Goal: Task Accomplishment & Management: Manage account settings

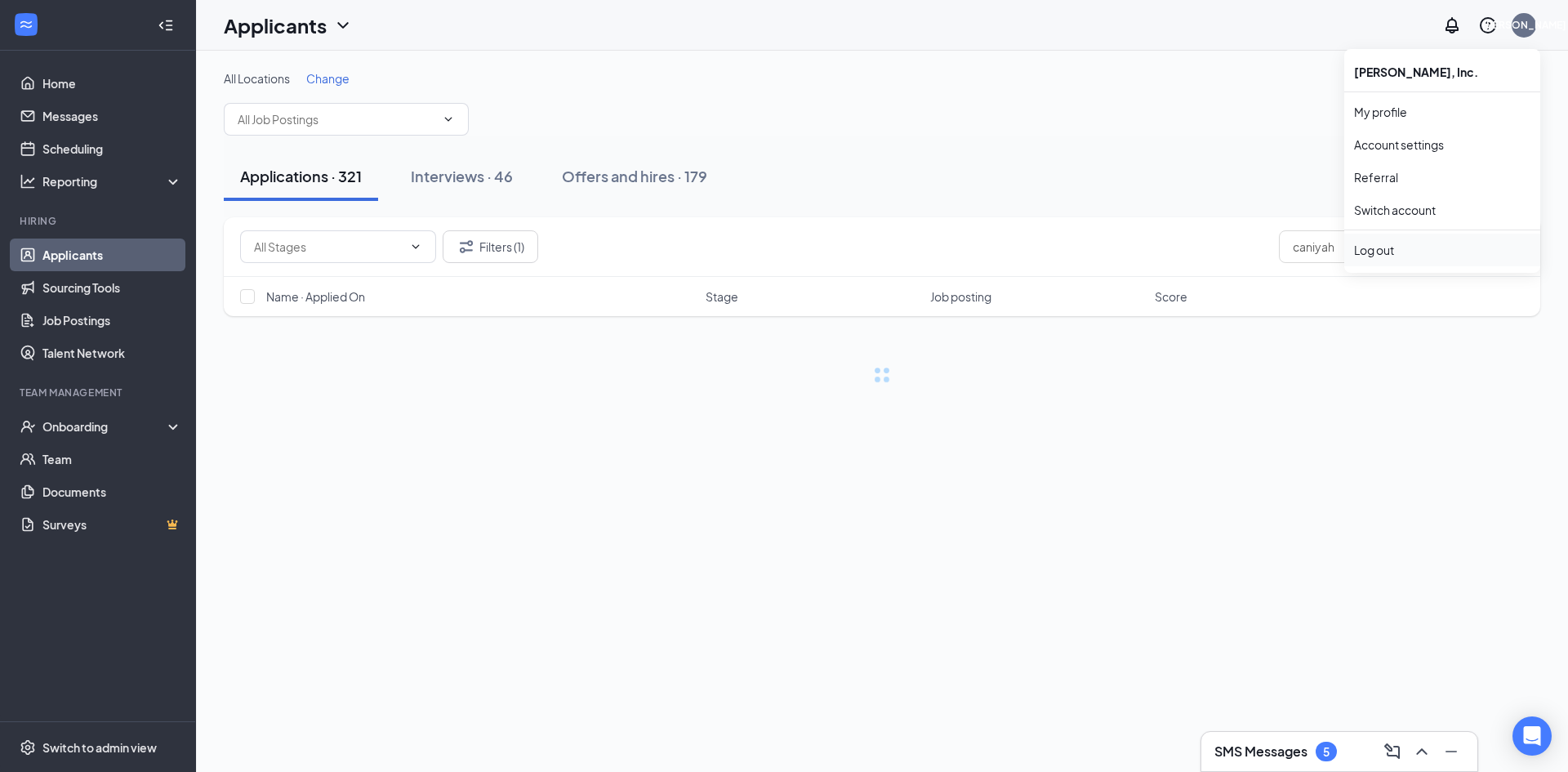
click at [1394, 252] on div "Log out" at bounding box center [1441, 251] width 176 height 17
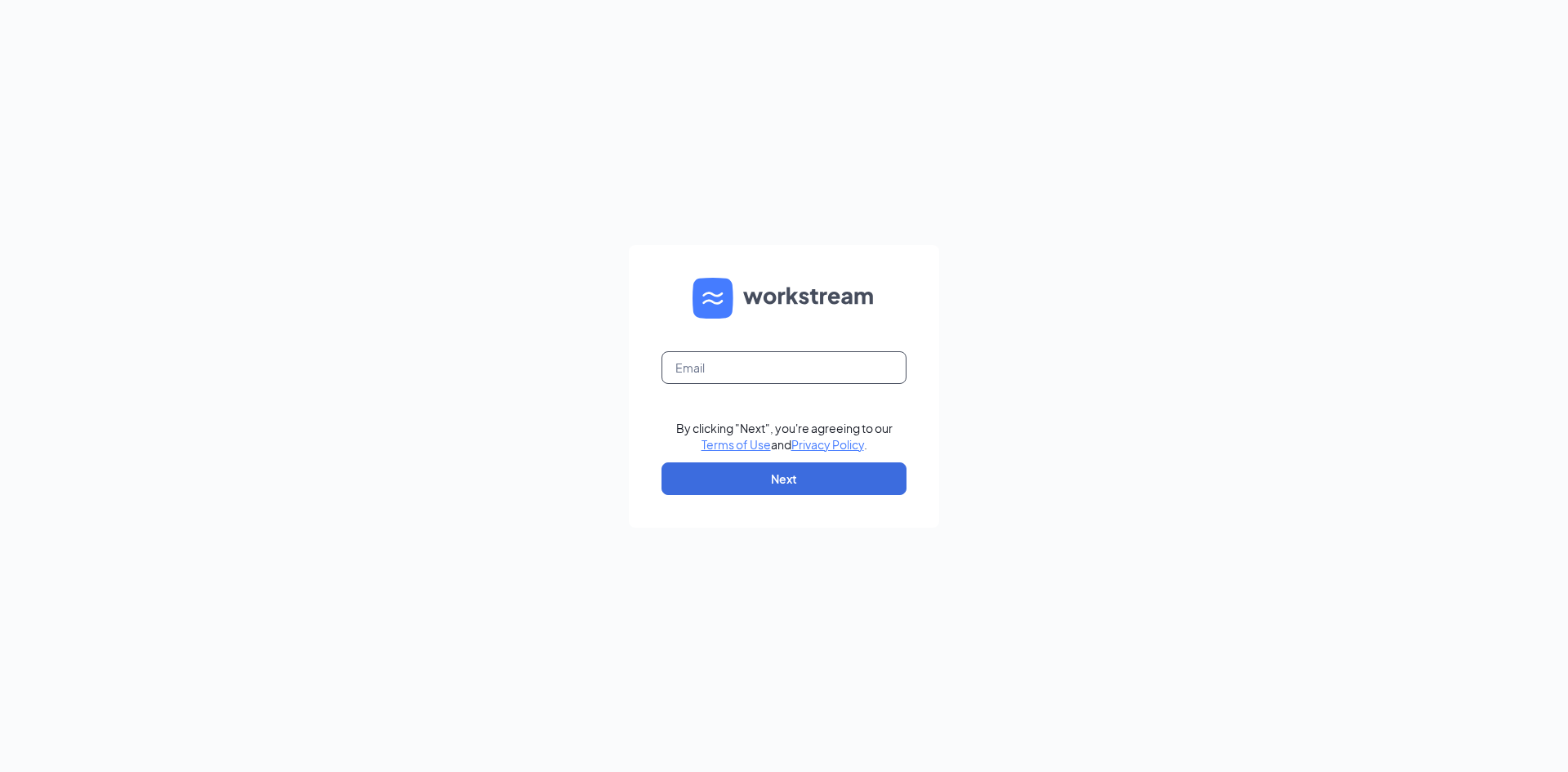
click at [793, 372] on input "text" at bounding box center [784, 367] width 245 height 32
type input "[PERSON_NAME][EMAIL_ADDRESS][PERSON_NAME][DOMAIN_NAME]"
click at [819, 478] on button "Next" at bounding box center [784, 478] width 245 height 32
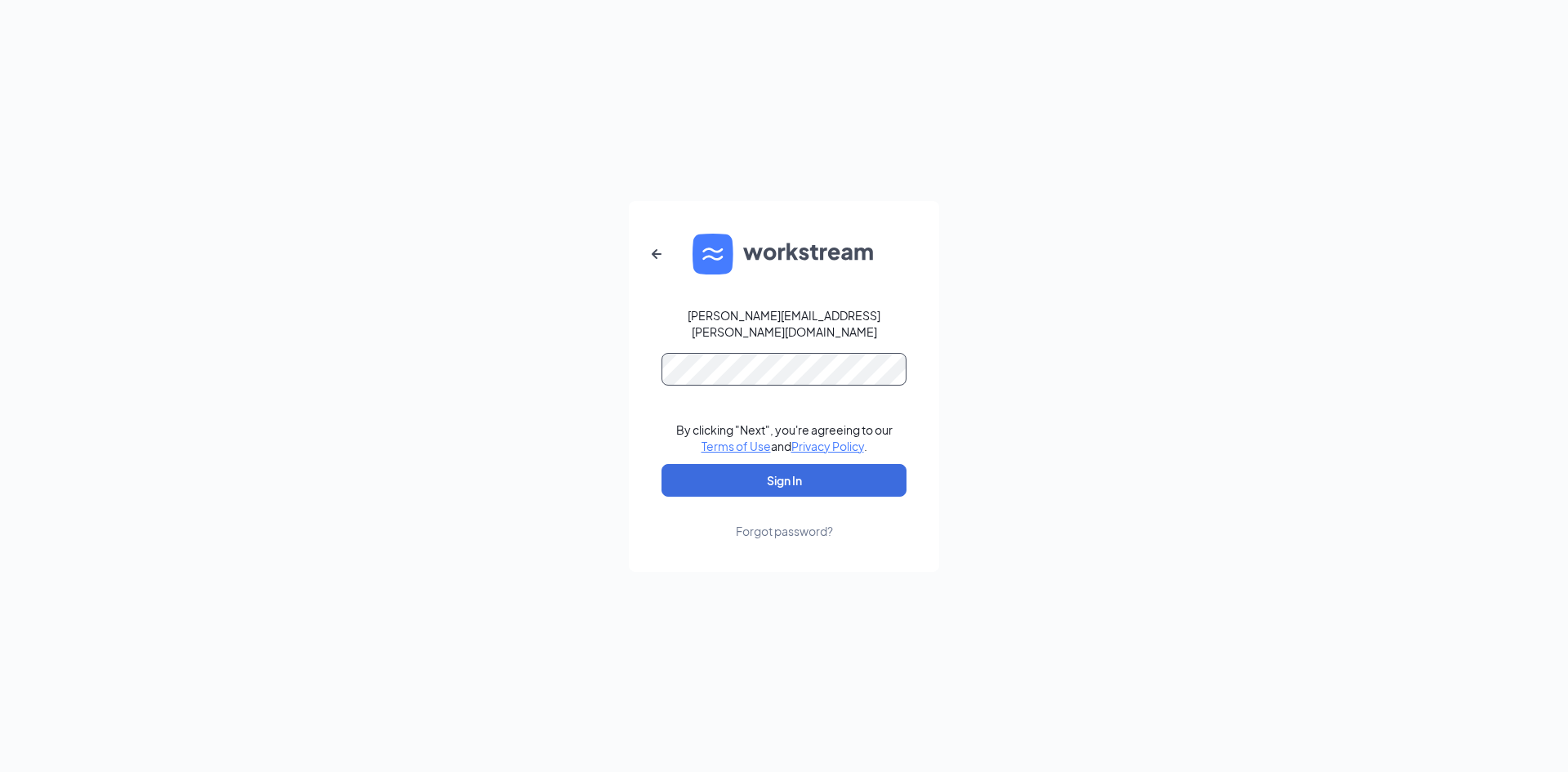
click at [662, 464] on button "Sign In" at bounding box center [784, 480] width 245 height 32
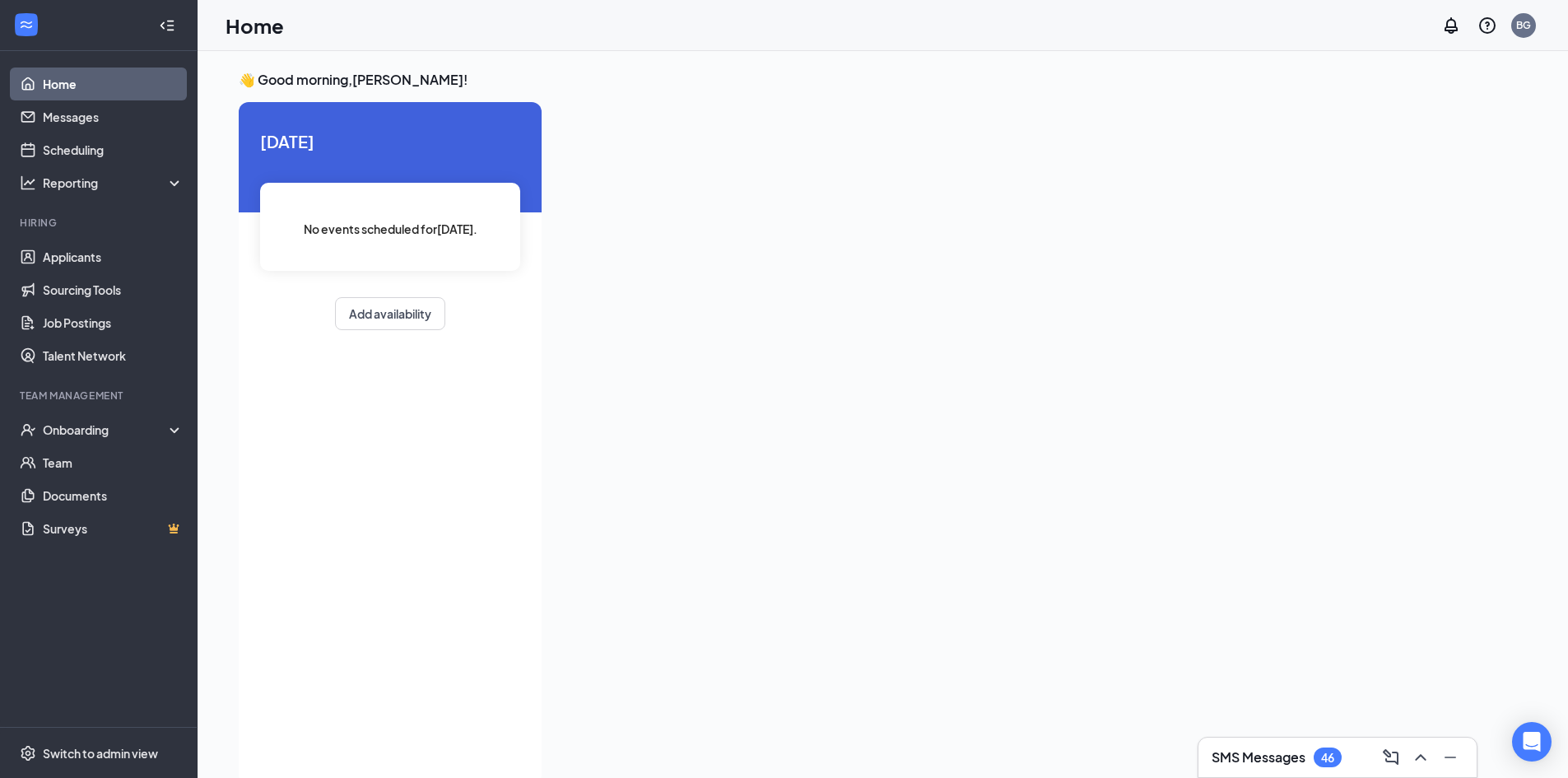
click at [61, 79] on link "Home" at bounding box center [113, 83] width 141 height 33
click at [66, 252] on link "Applicants" at bounding box center [113, 256] width 141 height 33
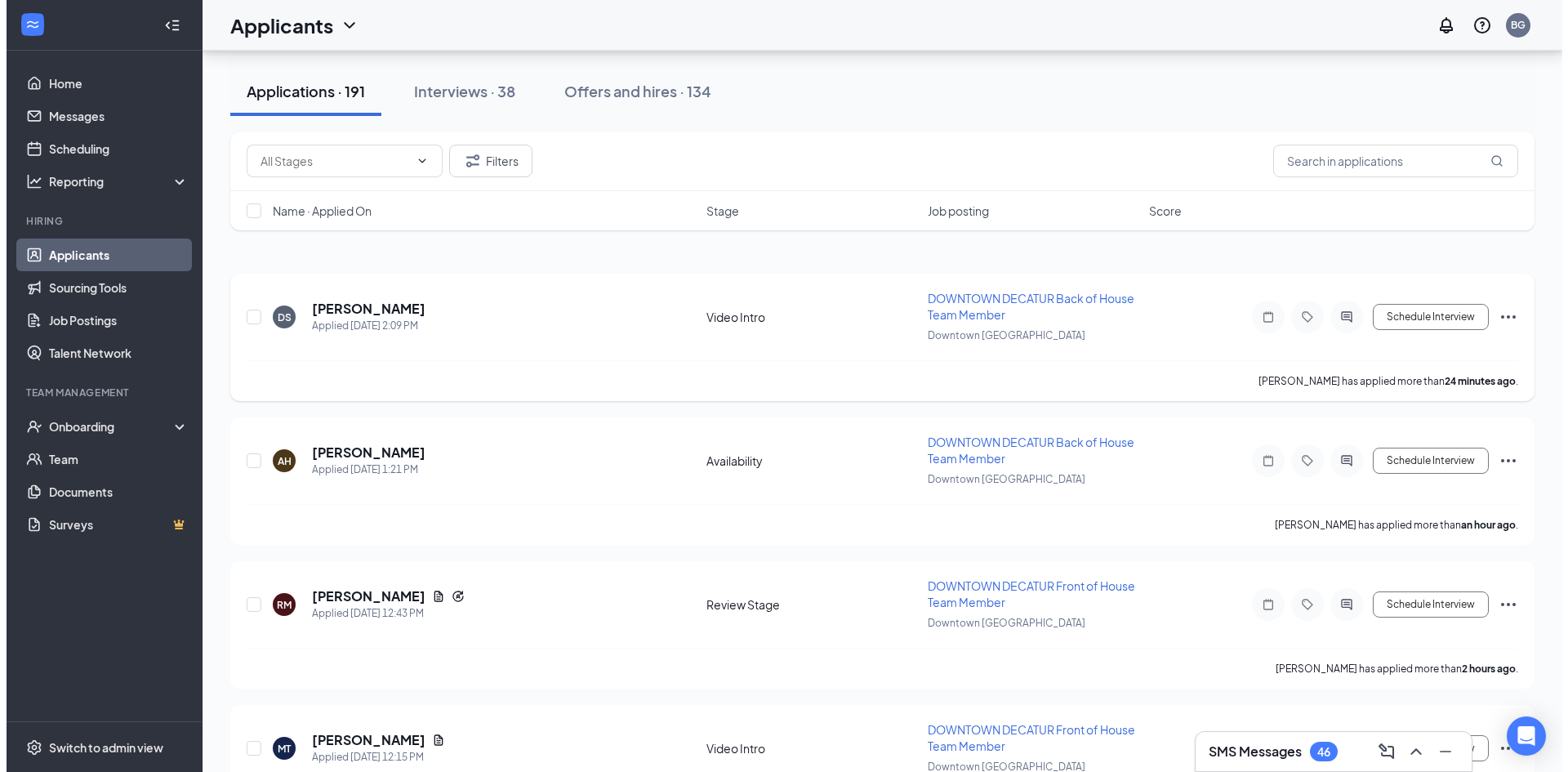
scroll to position [81, 0]
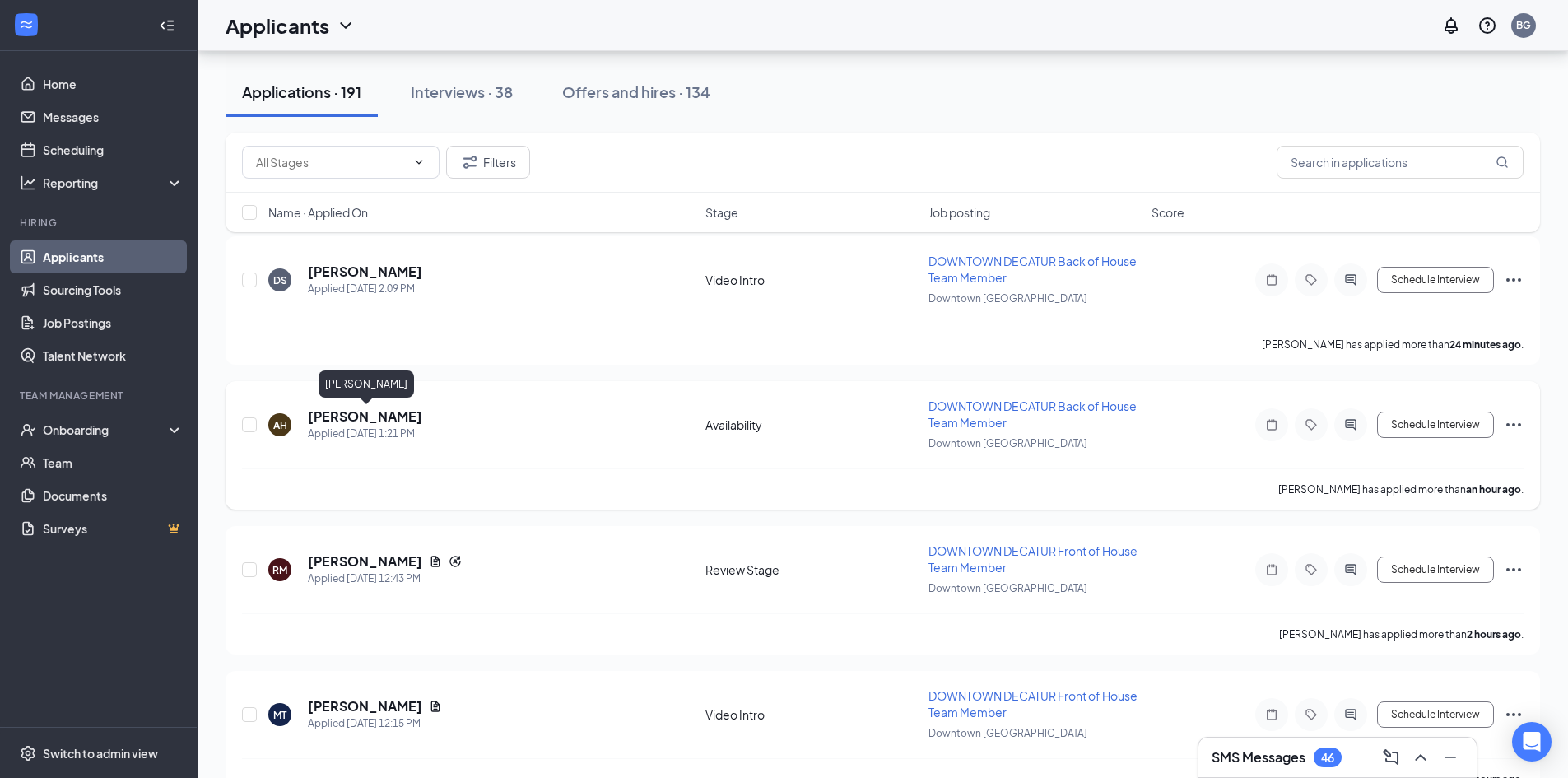
click at [372, 416] on h5 "[PERSON_NAME]" at bounding box center [365, 416] width 115 height 18
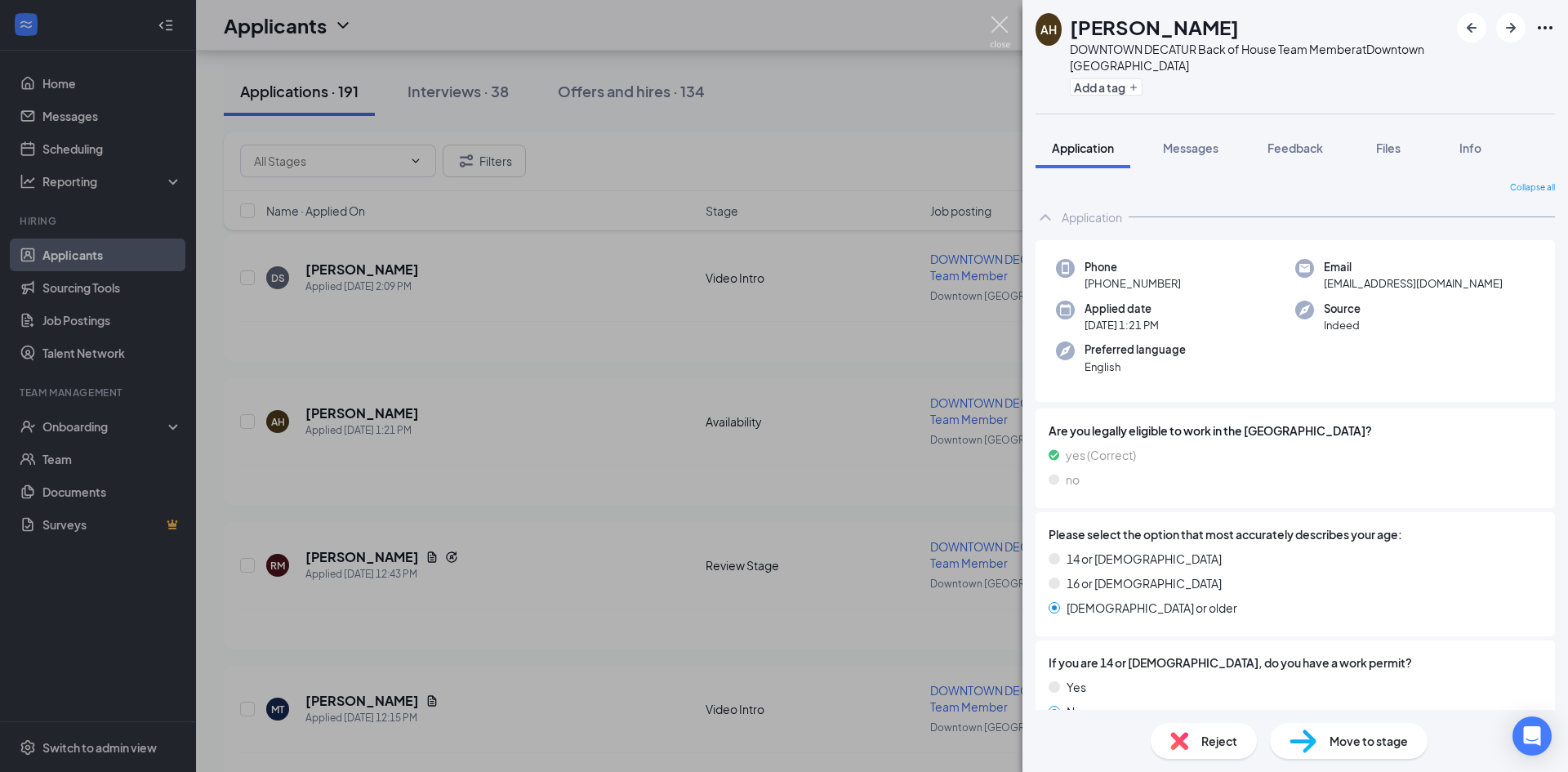
click at [1001, 29] on img at bounding box center [1000, 32] width 20 height 31
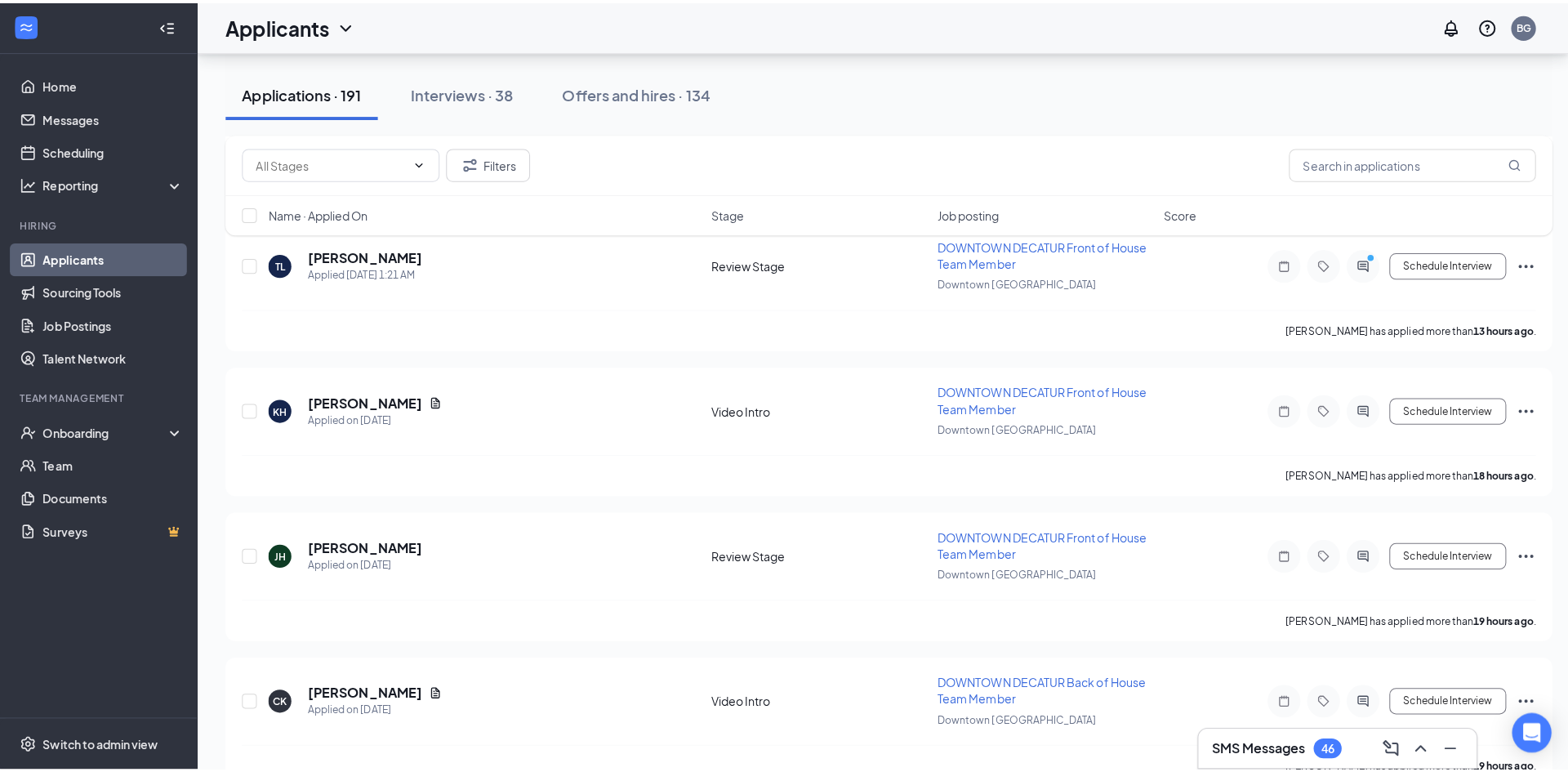
scroll to position [1307, 0]
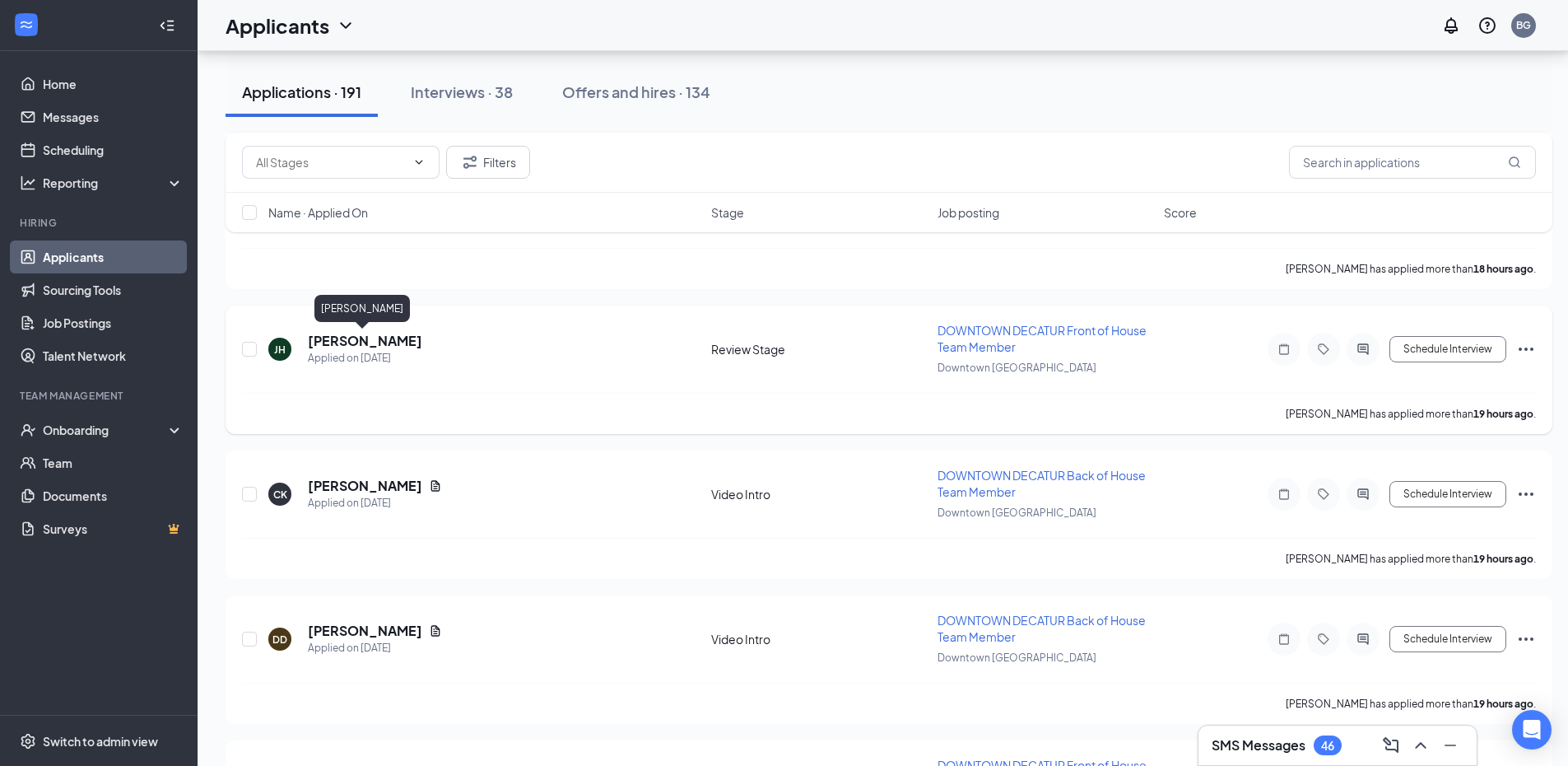
click at [347, 344] on h5 "[PERSON_NAME]" at bounding box center [365, 340] width 115 height 18
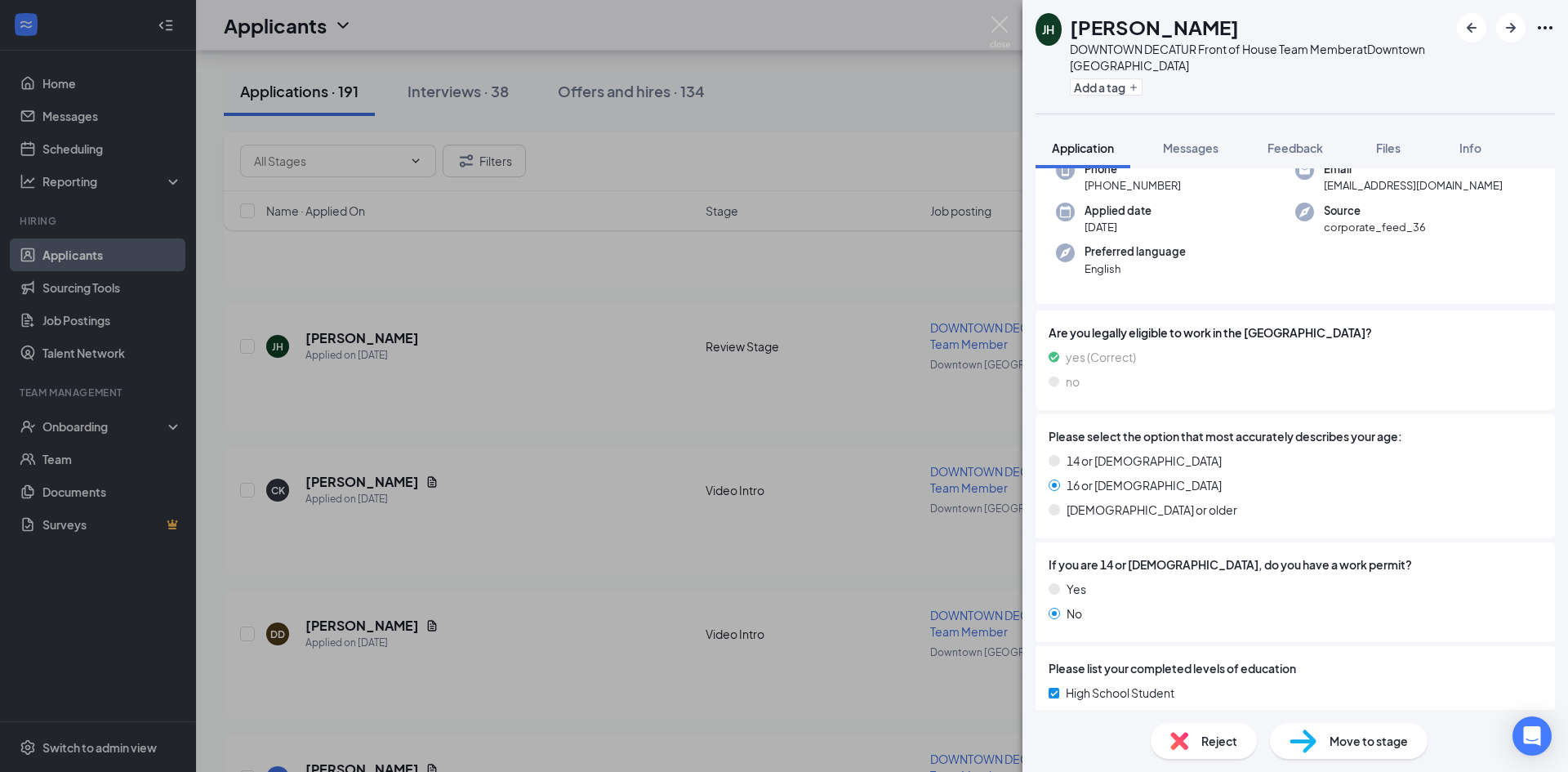
scroll to position [97, 0]
click at [1350, 749] on span "Move to stage" at bounding box center [1368, 741] width 79 height 18
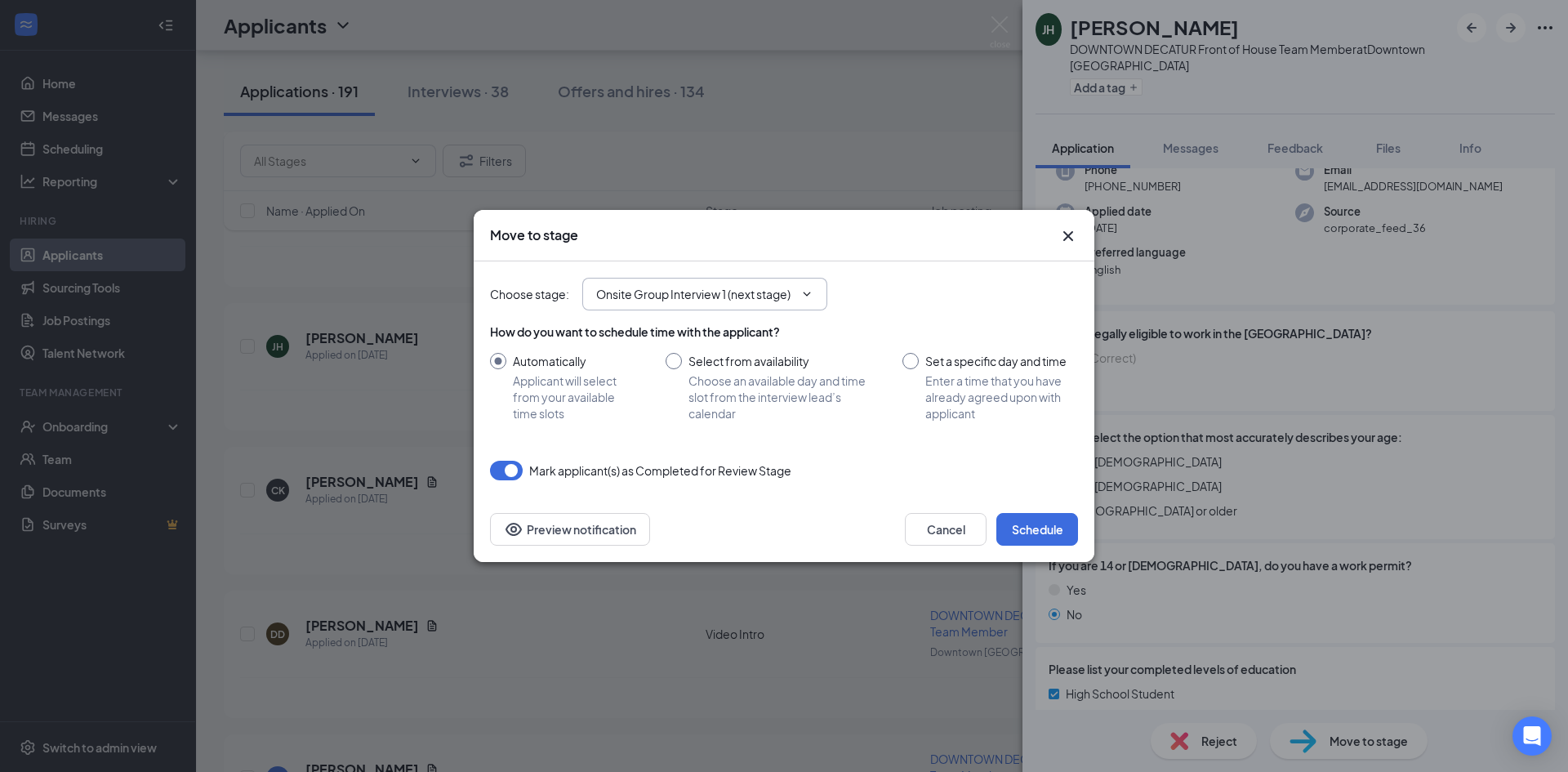
click at [808, 296] on icon "ChevronDown" at bounding box center [808, 293] width 7 height 4
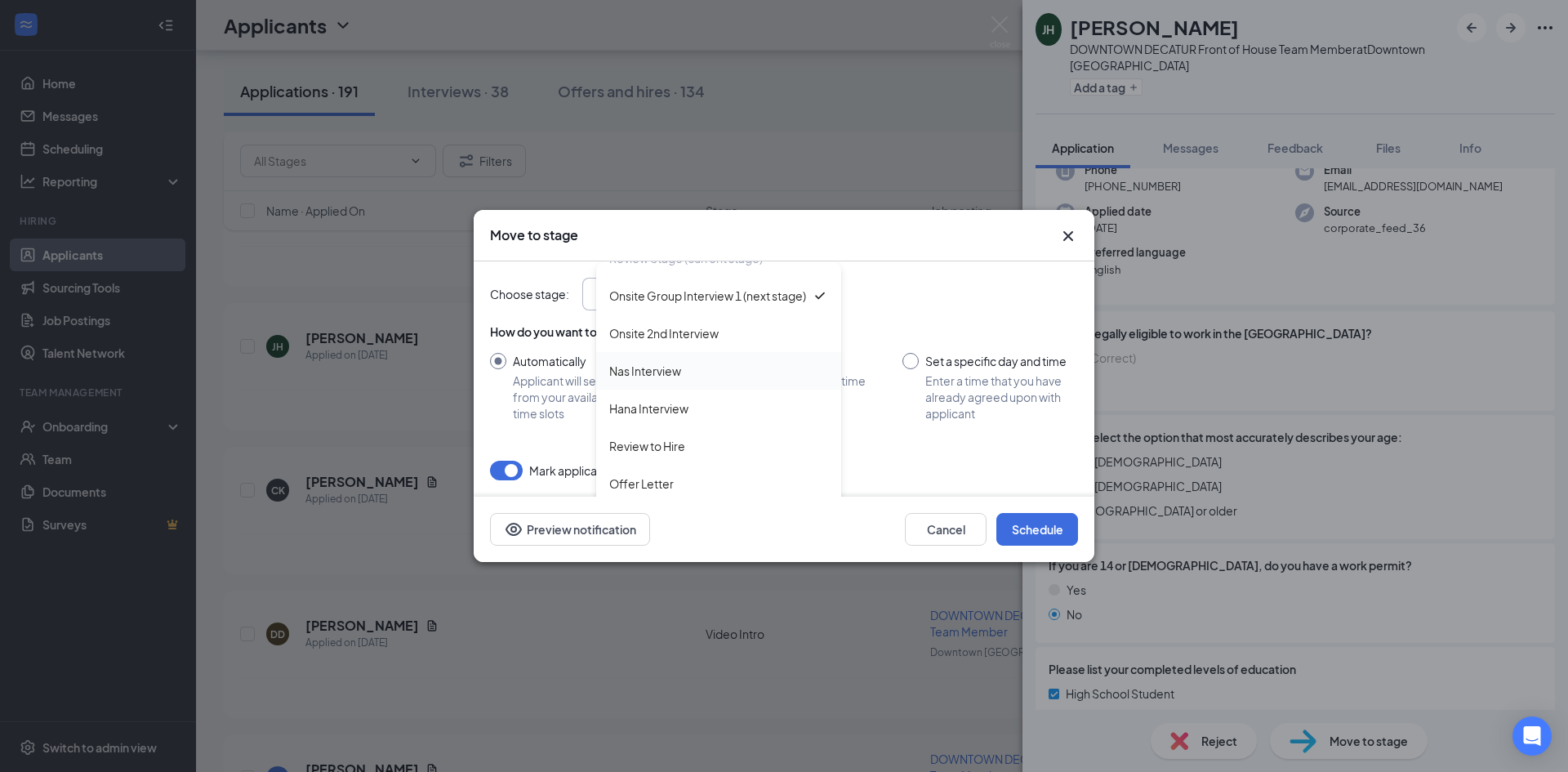
scroll to position [164, 0]
click at [719, 313] on div "Onsite 2nd Interview" at bounding box center [663, 304] width 109 height 18
type input "Onsite 2nd Interview"
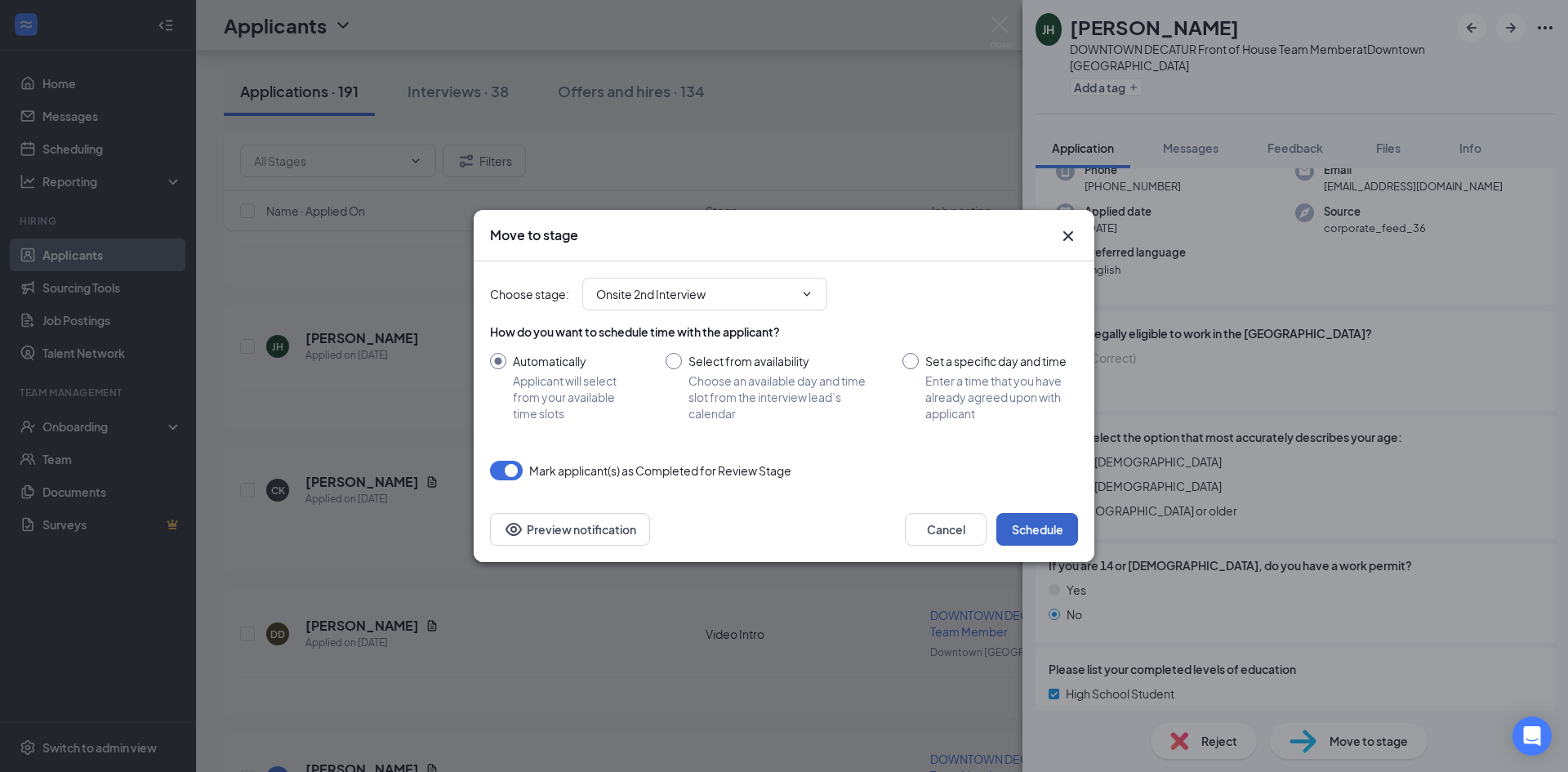
click at [1041, 531] on button "Schedule" at bounding box center [1037, 529] width 81 height 32
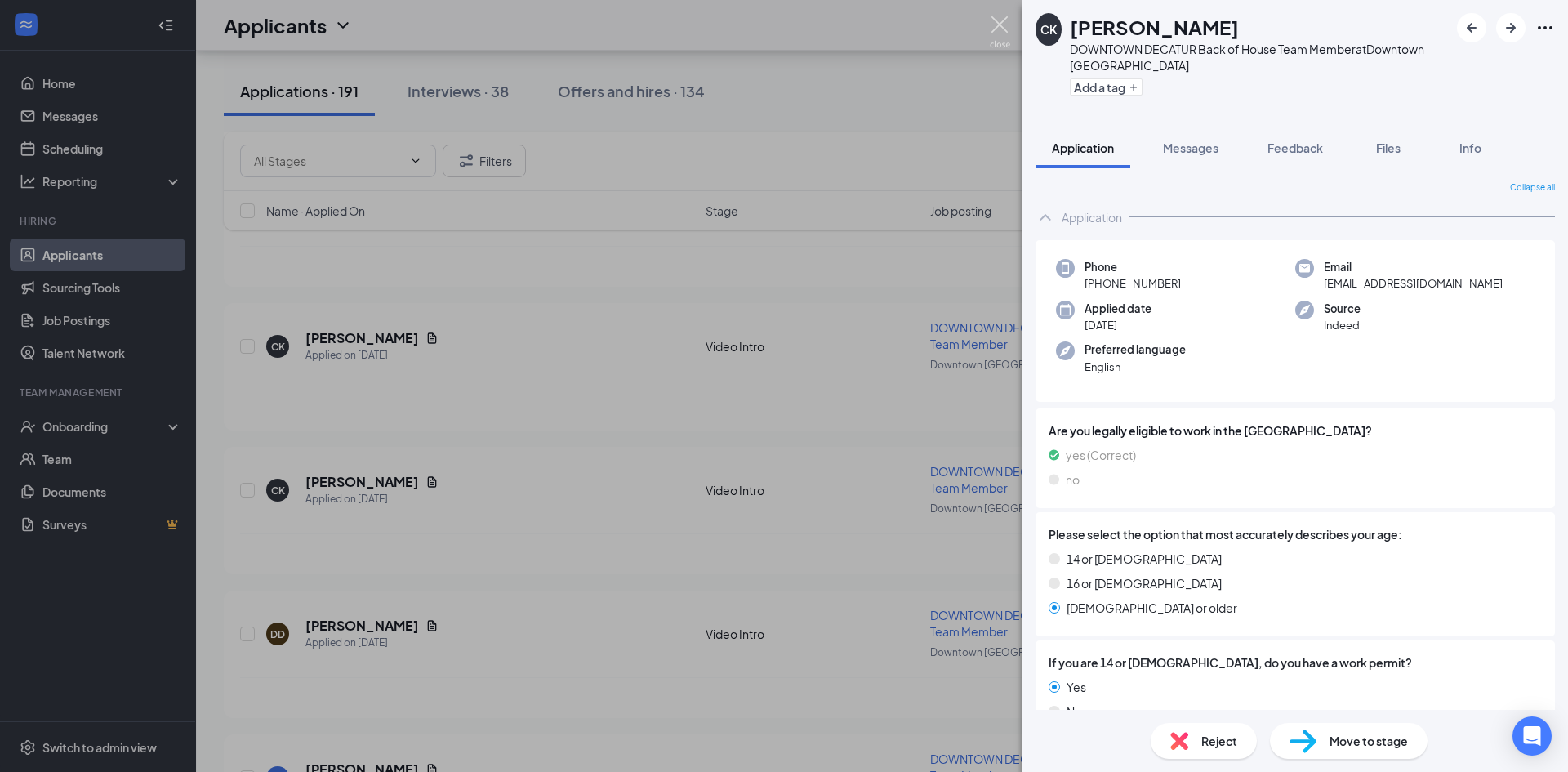
click at [993, 26] on img at bounding box center [1000, 32] width 20 height 31
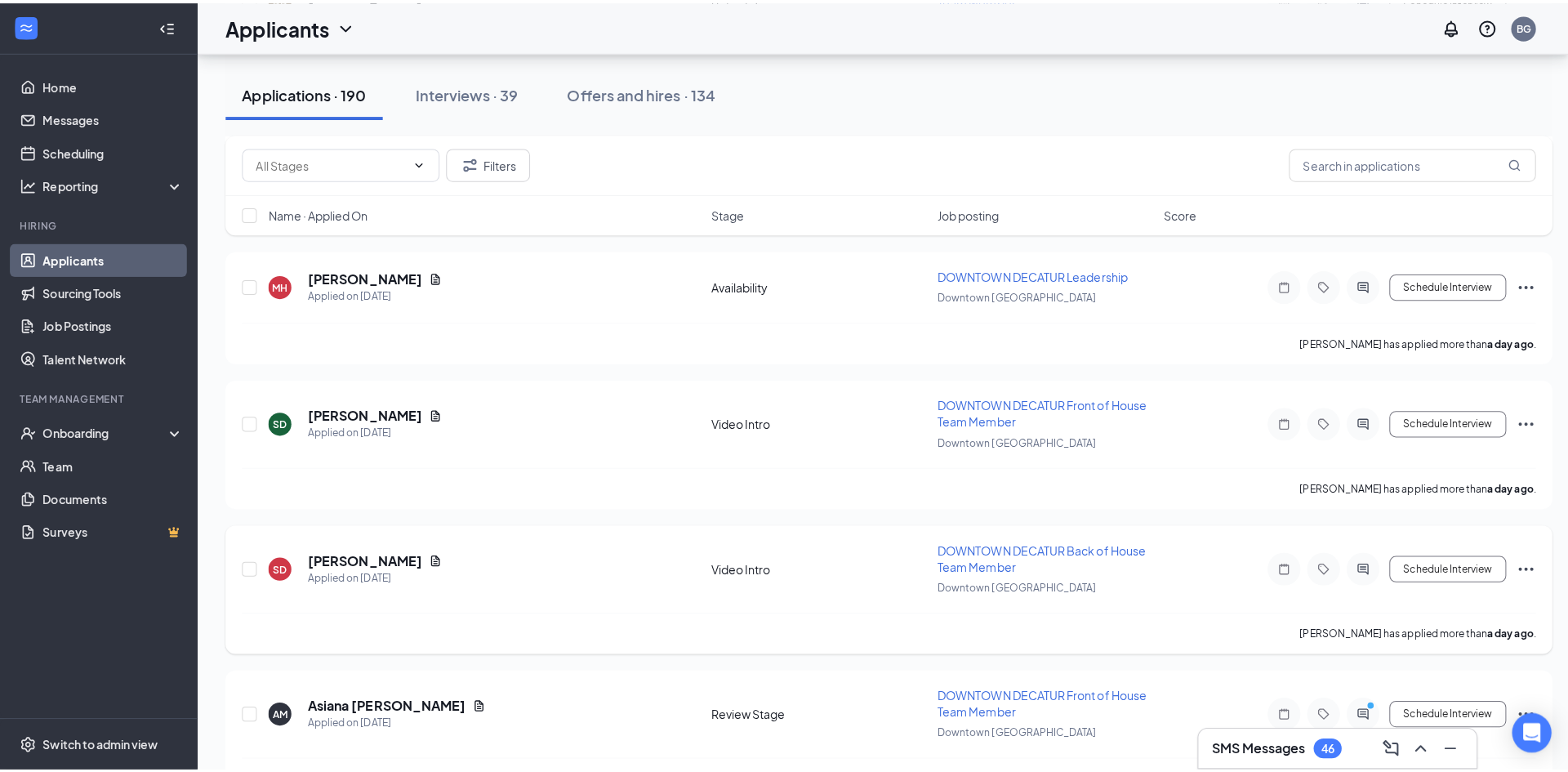
scroll to position [1797, 0]
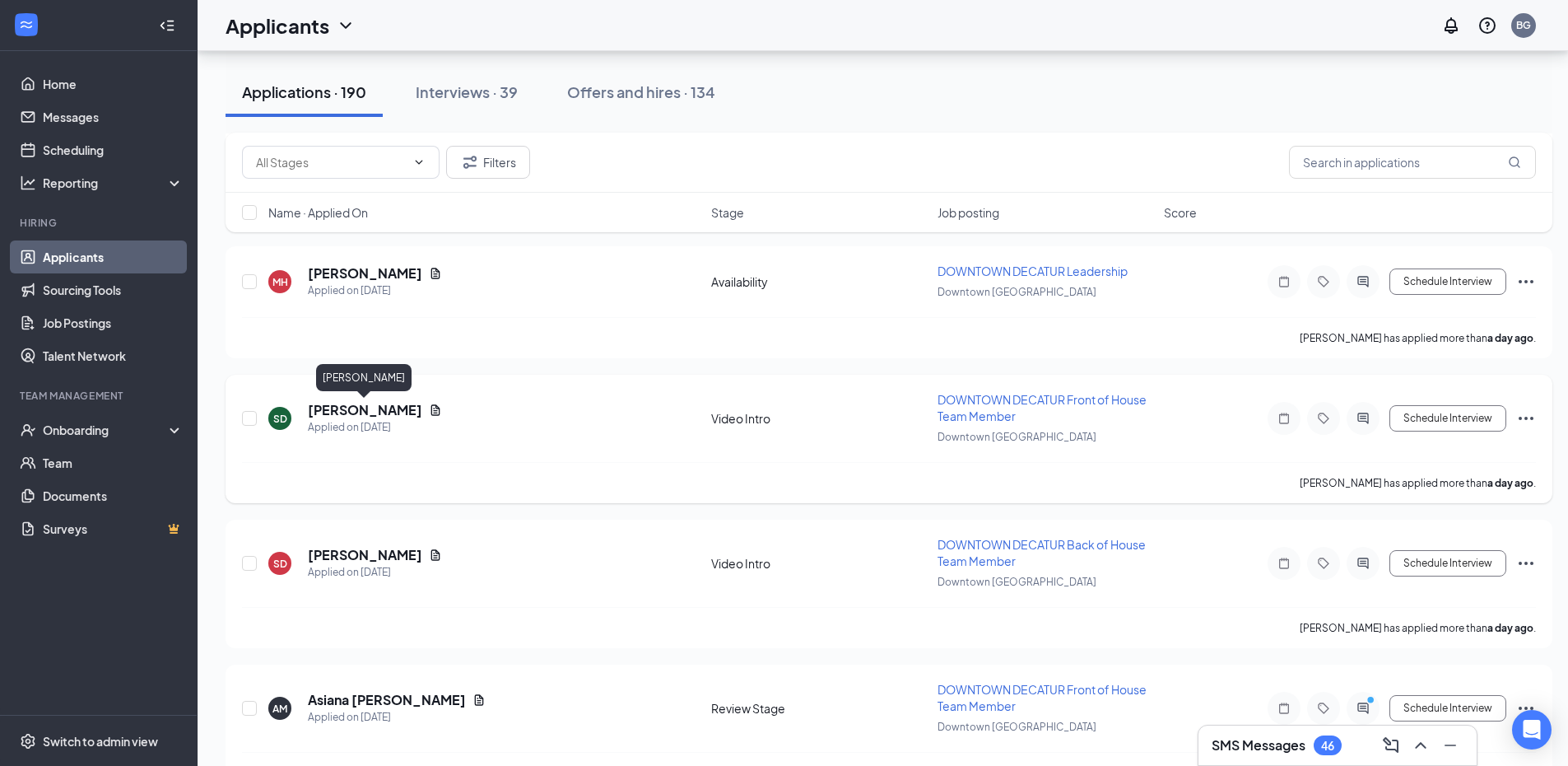
click at [373, 414] on h5 "[PERSON_NAME]" at bounding box center [365, 409] width 115 height 18
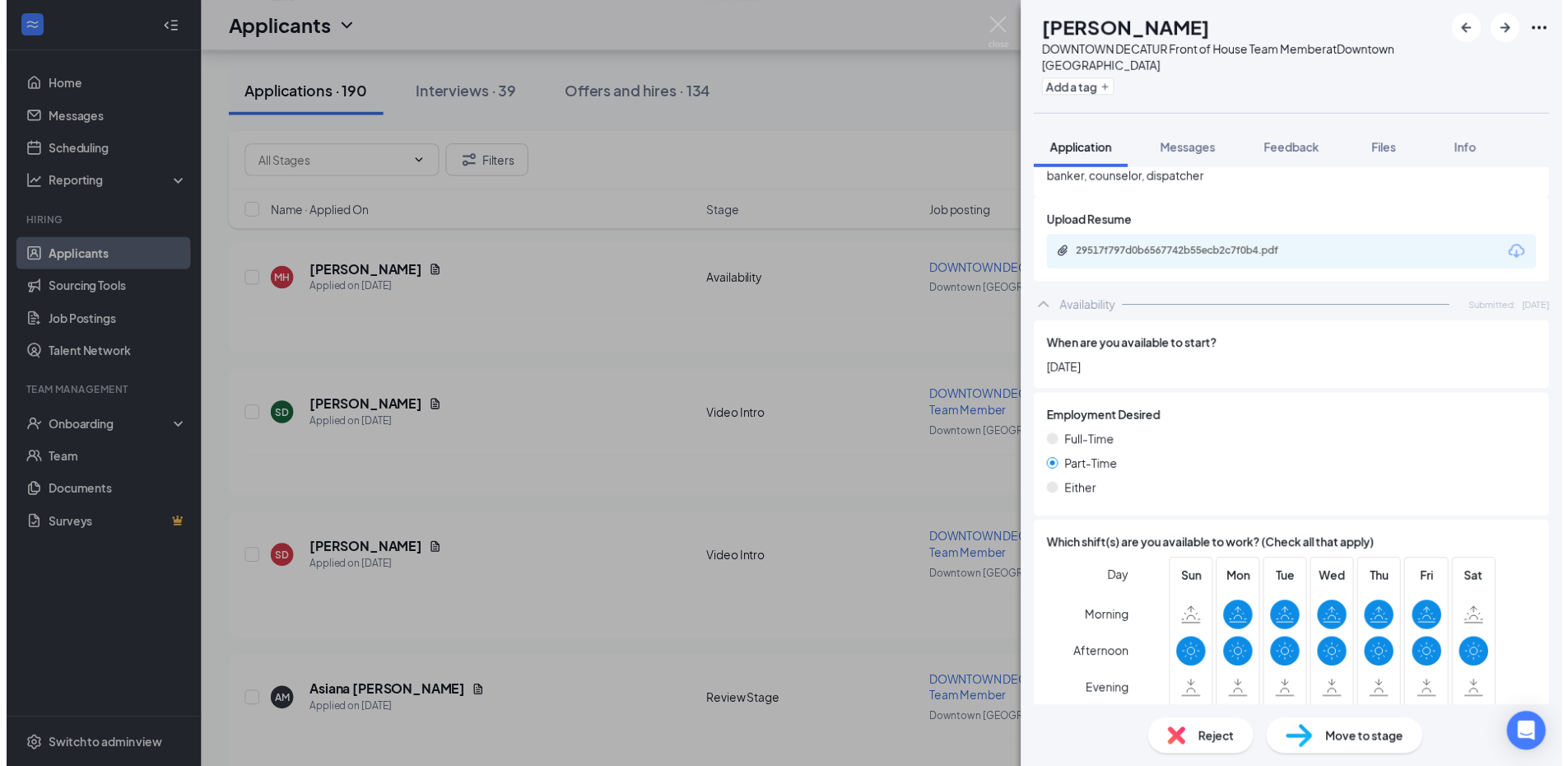
scroll to position [1245, 0]
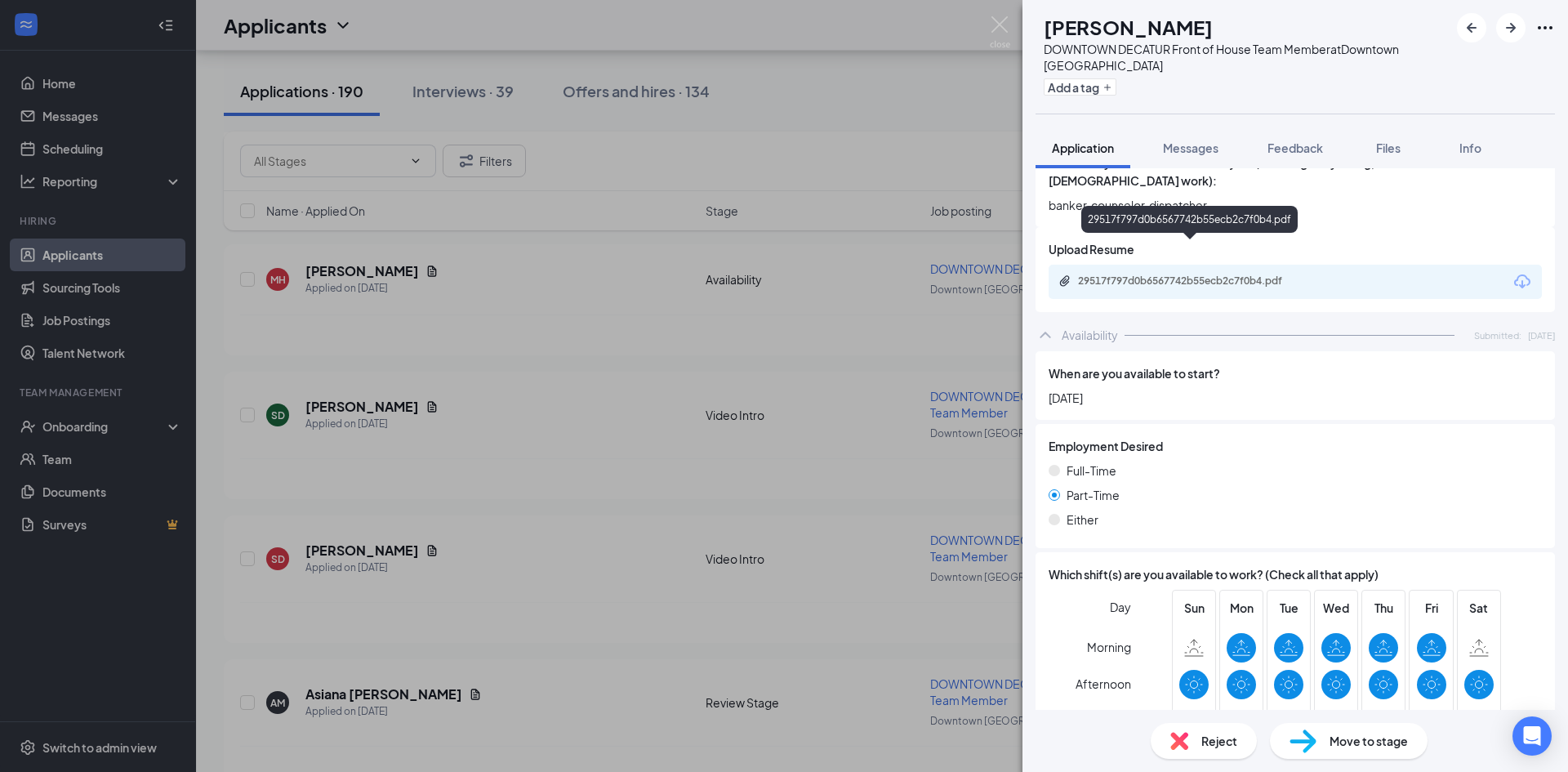
click at [1160, 275] on div "29517f797d0b6567742b55ecb2c7f0b4.pdf" at bounding box center [1192, 281] width 228 height 13
click at [1001, 20] on img at bounding box center [1000, 32] width 20 height 31
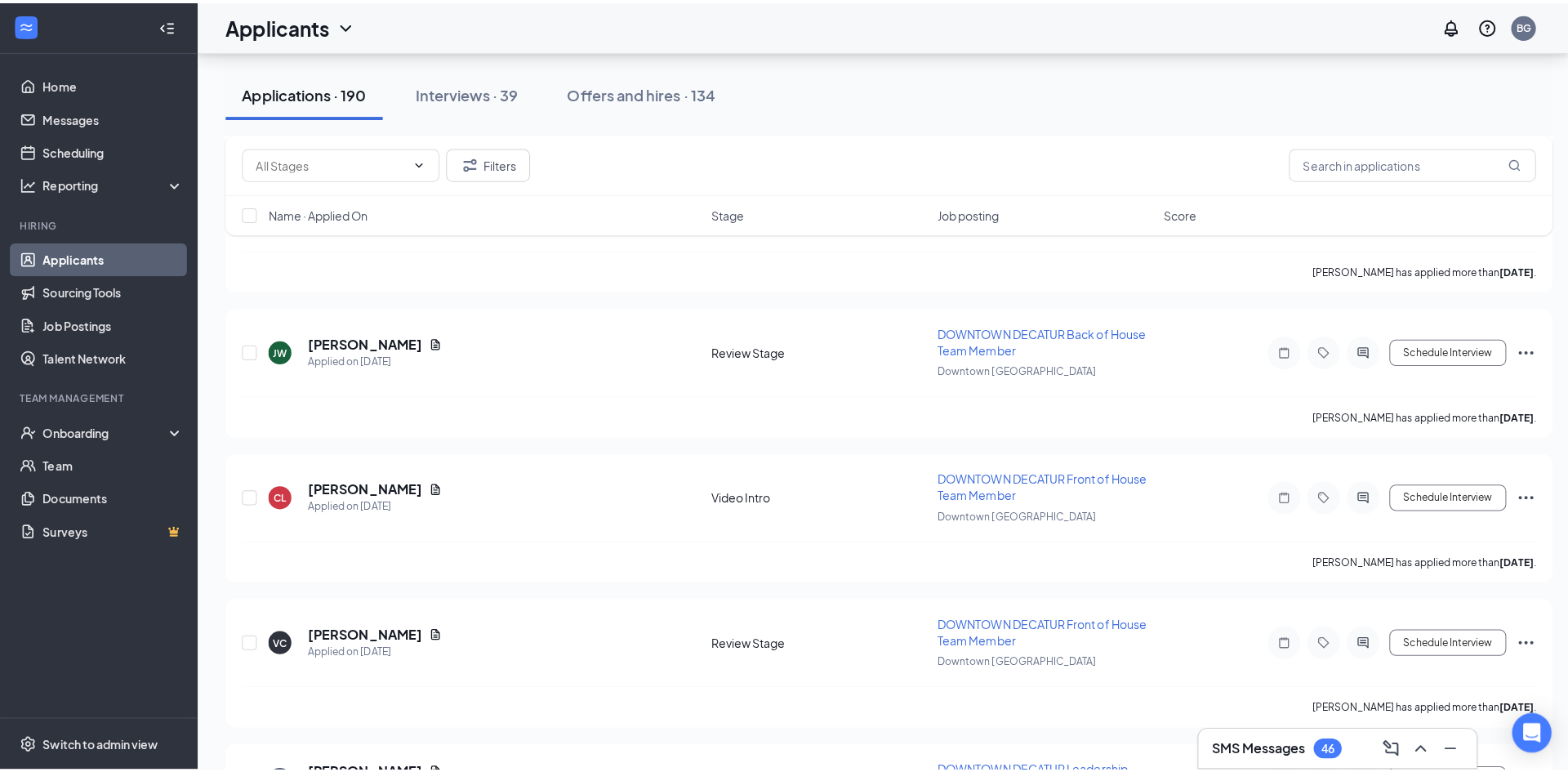
scroll to position [5147, 0]
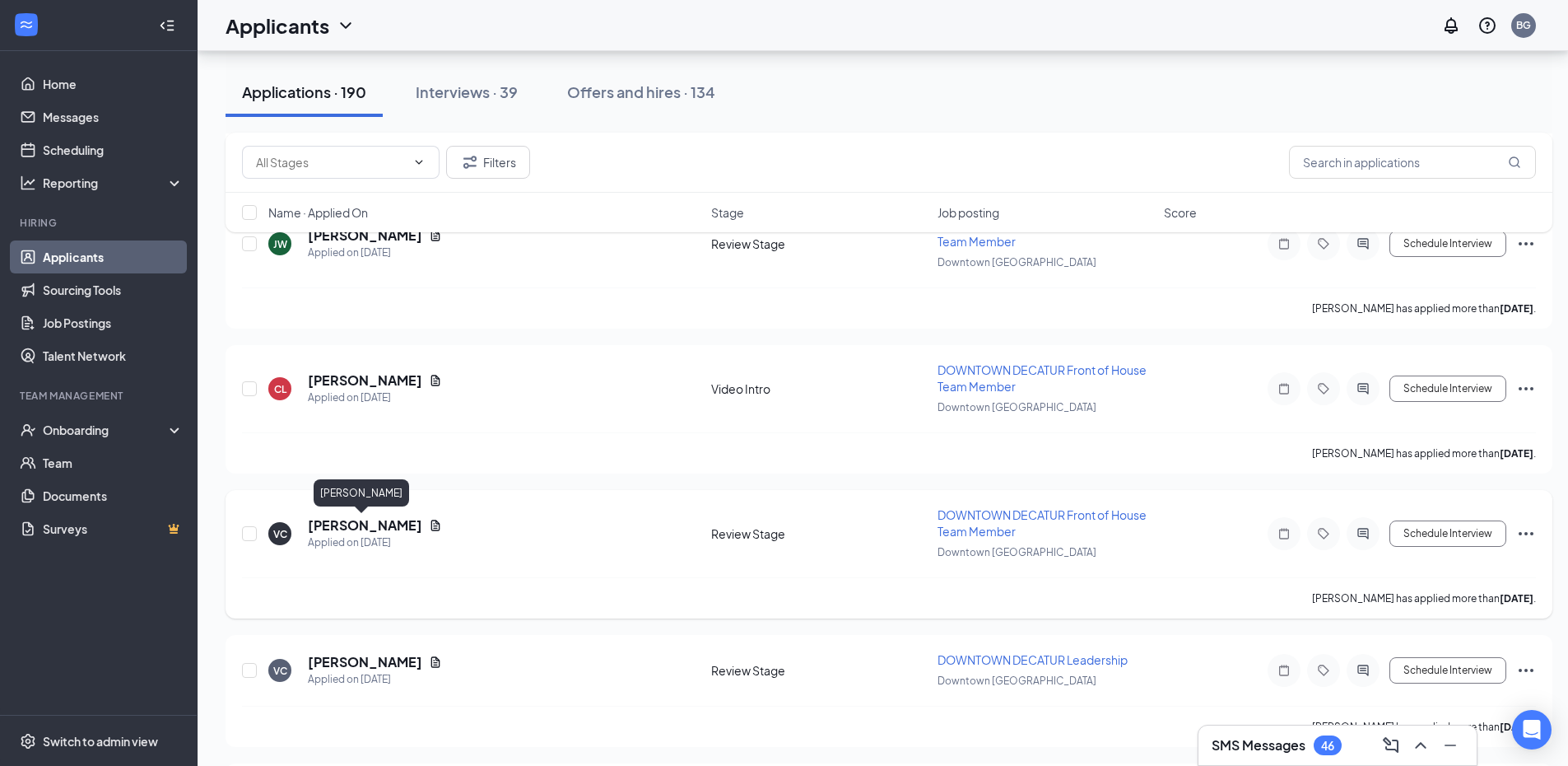
click at [338, 516] on h5 "[PERSON_NAME]" at bounding box center [365, 525] width 115 height 18
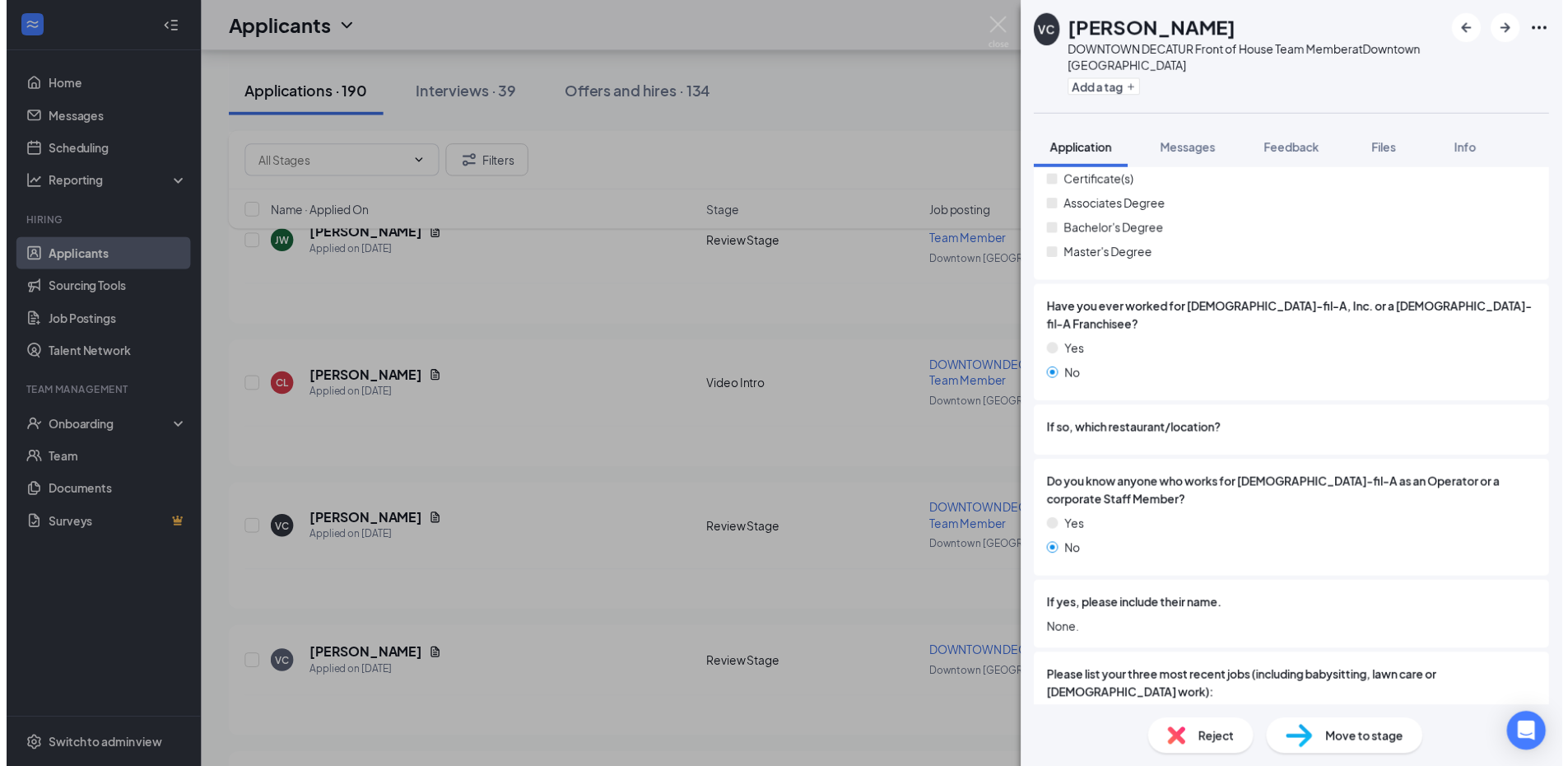
scroll to position [577, 0]
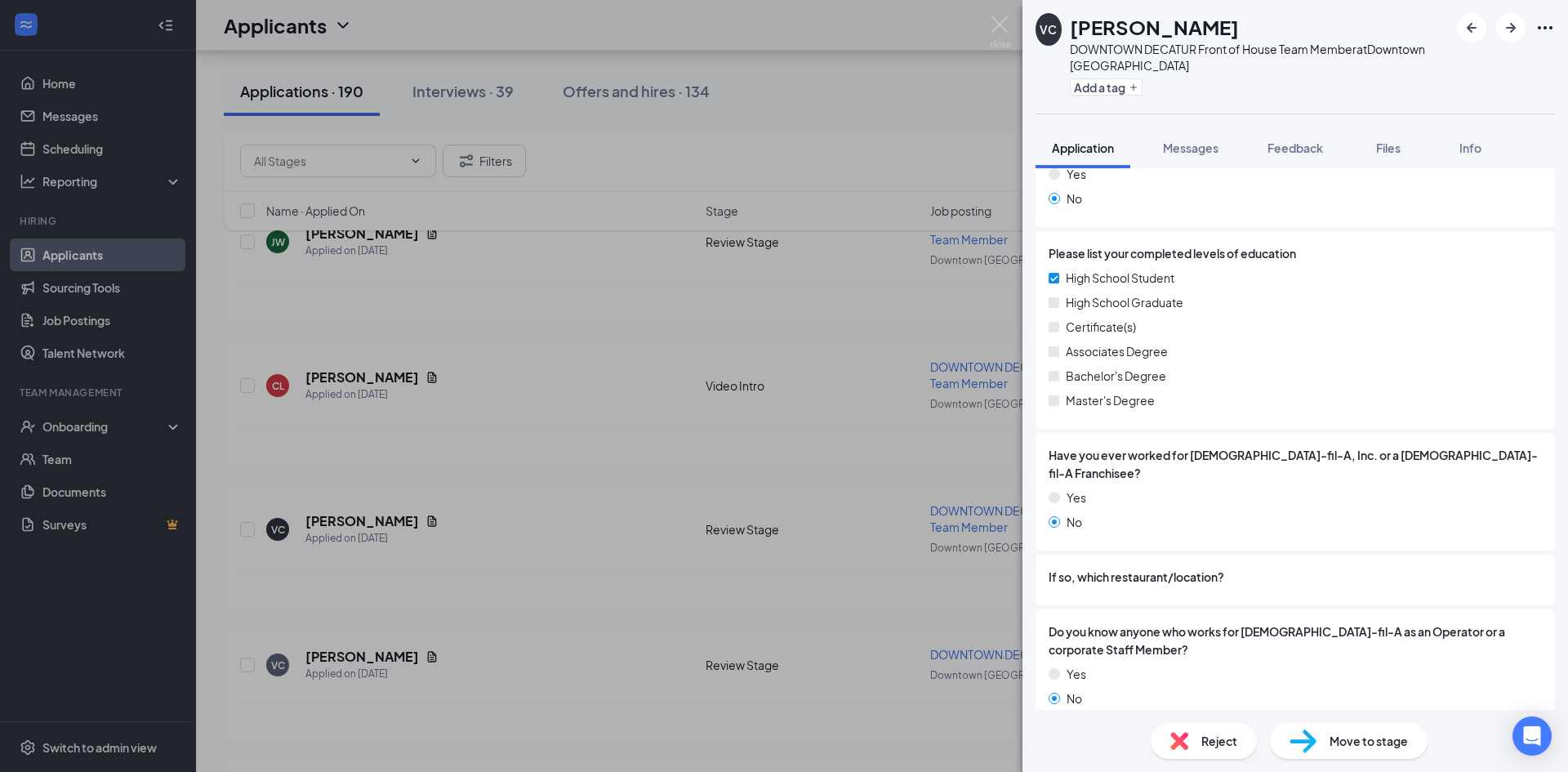
click at [991, 16] on div "VC [PERSON_NAME] DOWNTOWN DECATUR Front of House Team Member at [GEOGRAPHIC_DAT…" at bounding box center [784, 386] width 1568 height 772
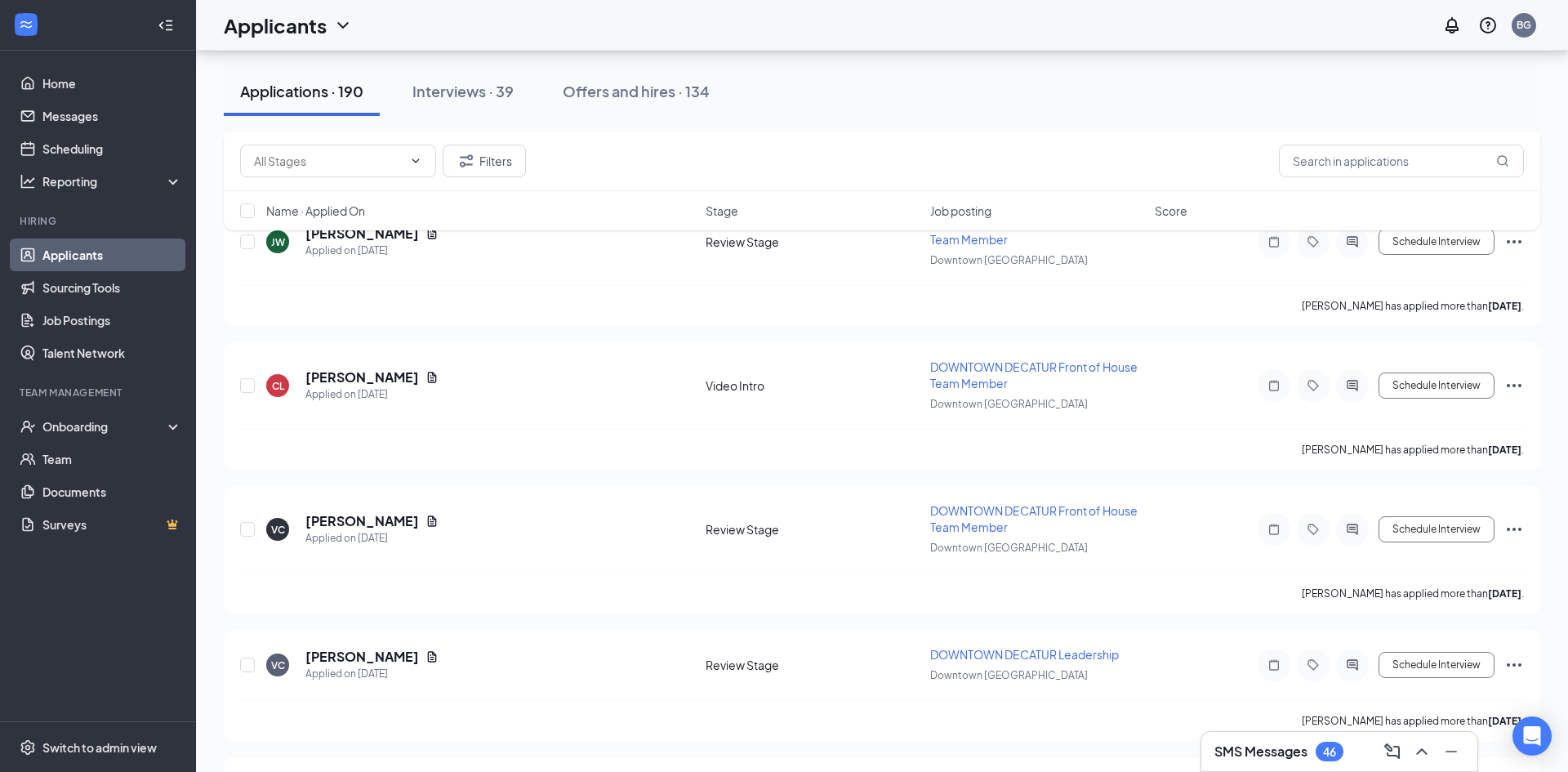
click at [997, 31] on div "Applicants BG" at bounding box center [881, 25] width 1372 height 51
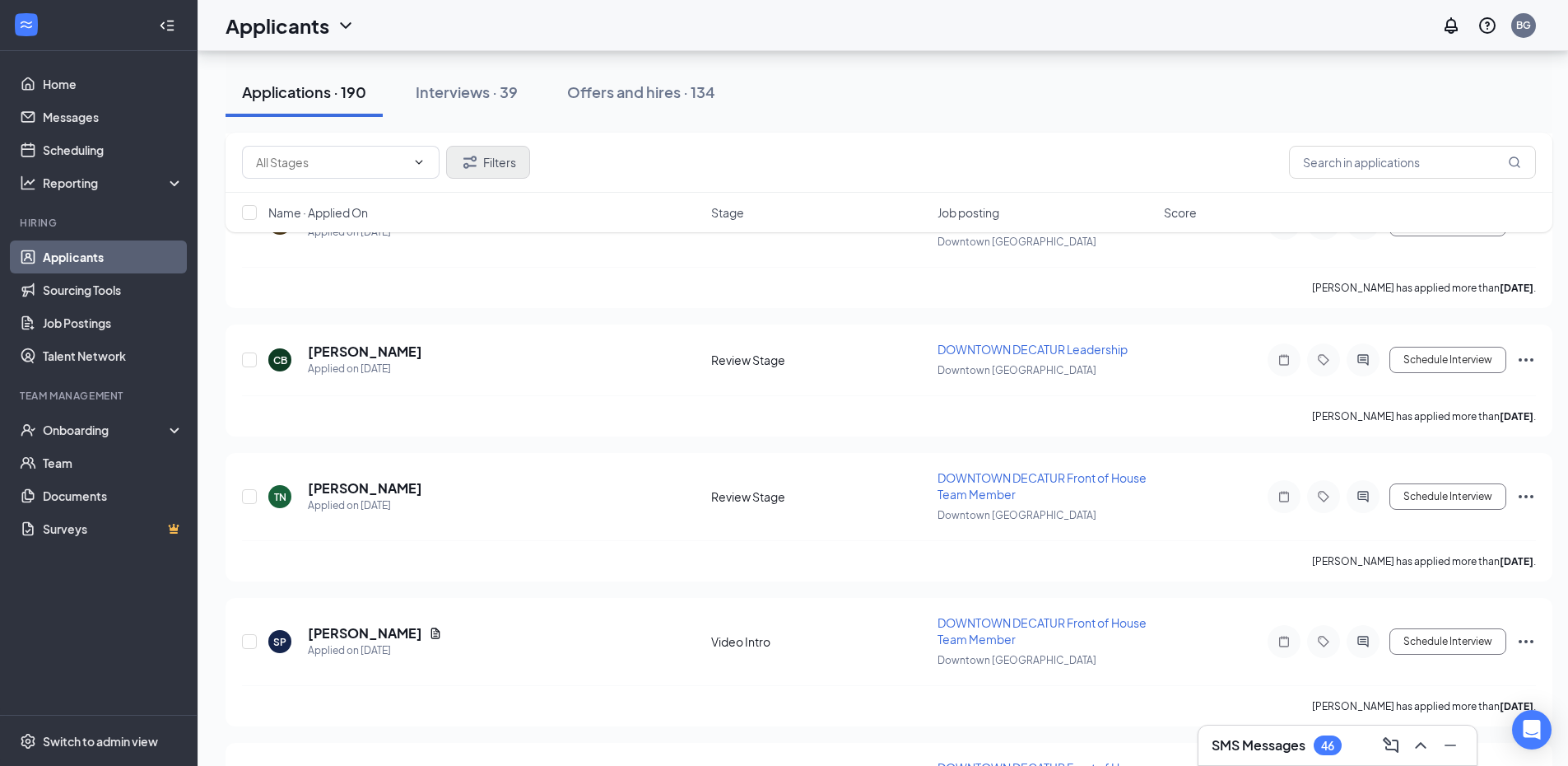
scroll to position [6176, 0]
